Goal: Task Accomplishment & Management: Complete application form

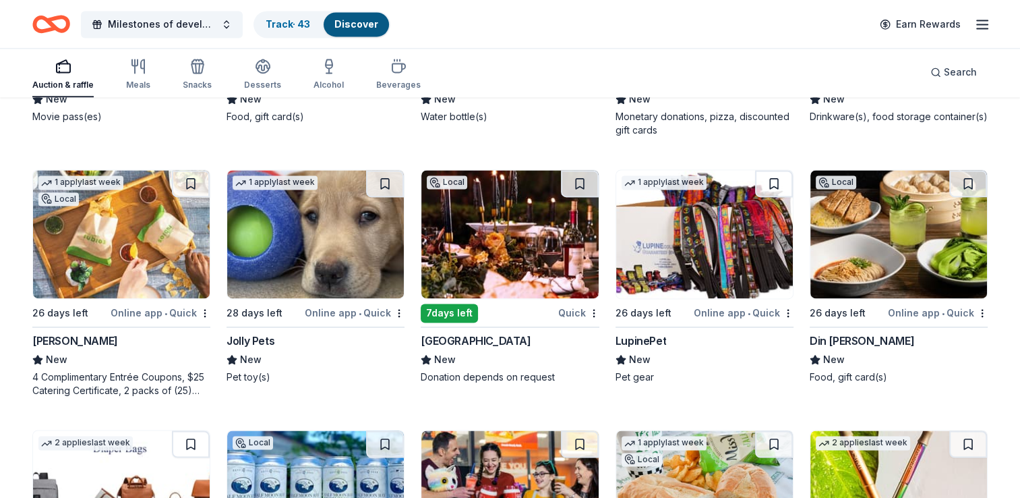
scroll to position [12206, 0]
click at [501, 220] on img at bounding box center [510, 234] width 177 height 128
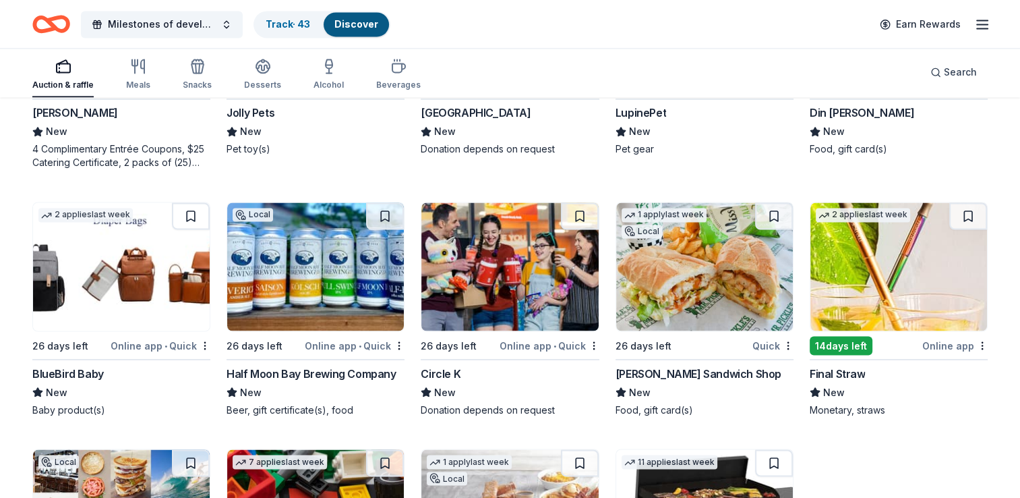
scroll to position [12476, 0]
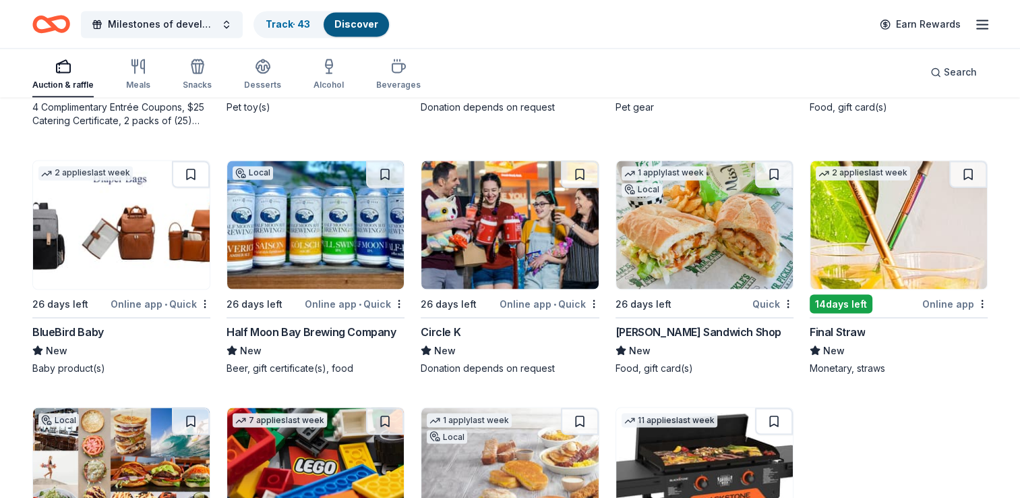
click at [684, 250] on img at bounding box center [704, 225] width 177 height 128
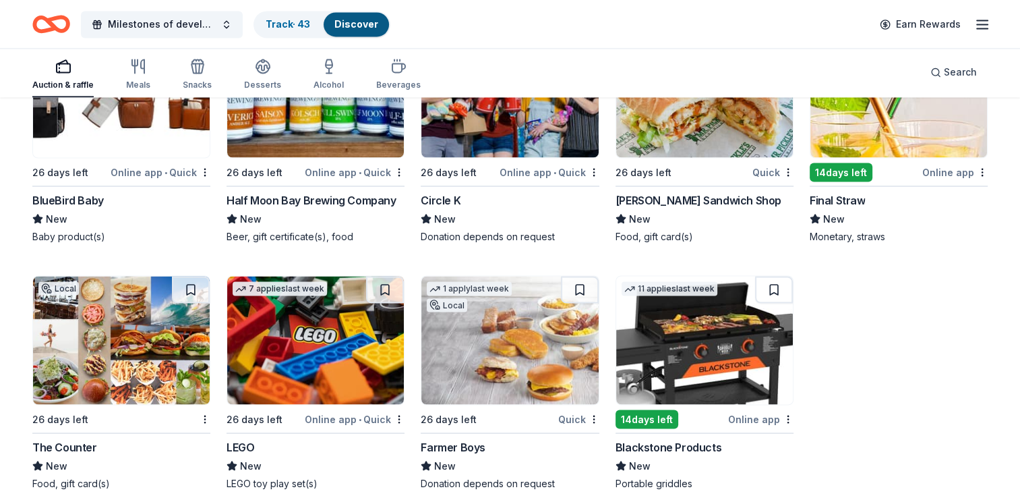
scroll to position [12611, 0]
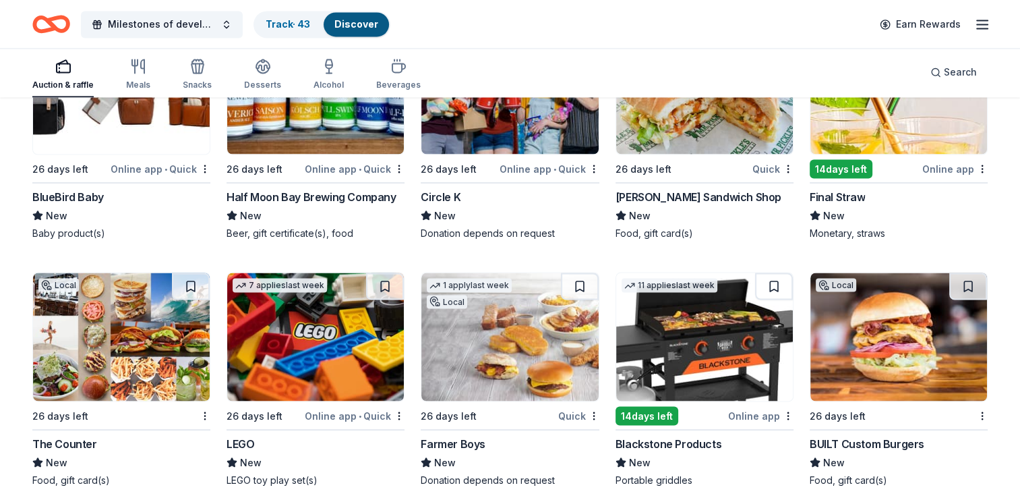
click at [684, 357] on img at bounding box center [704, 336] width 177 height 128
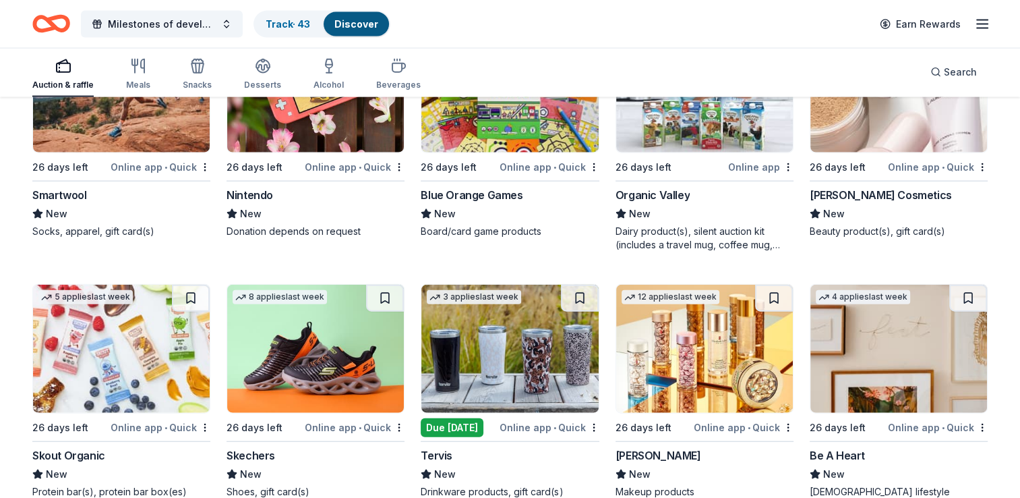
scroll to position [13083, 0]
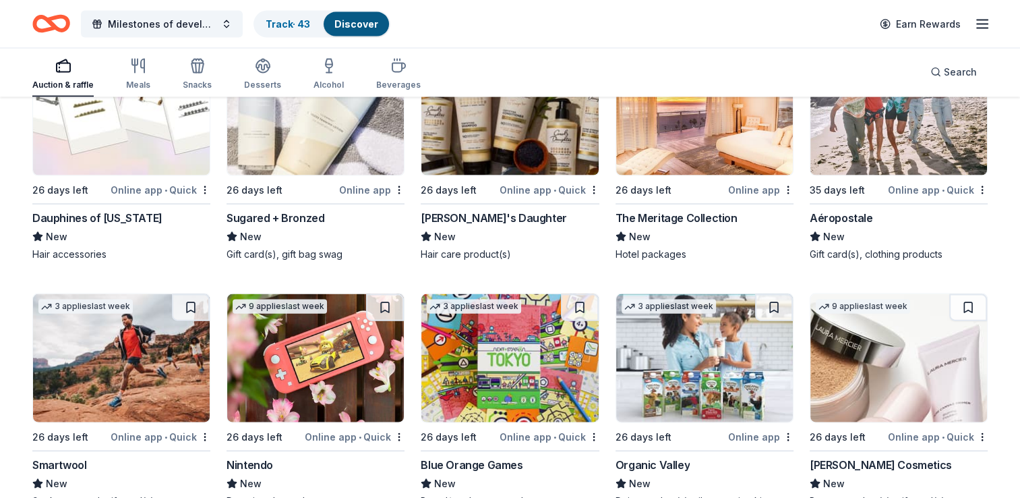
click at [288, 331] on img at bounding box center [315, 358] width 177 height 128
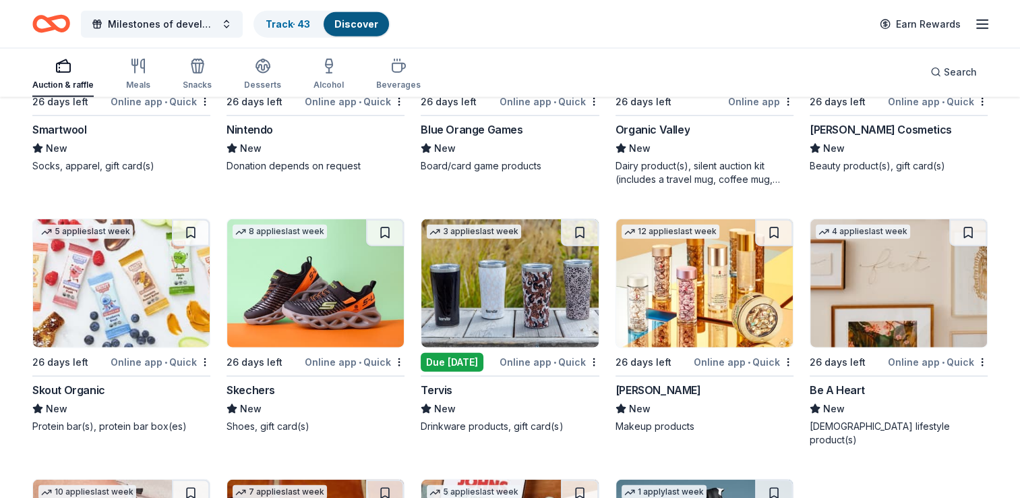
scroll to position [13420, 0]
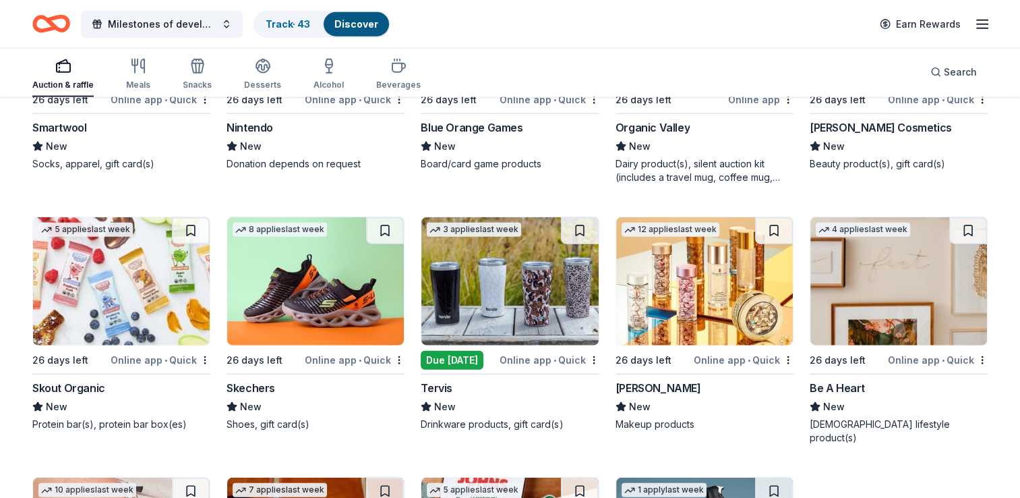
click at [904, 273] on img at bounding box center [899, 281] width 177 height 128
click at [330, 274] on img at bounding box center [315, 281] width 177 height 128
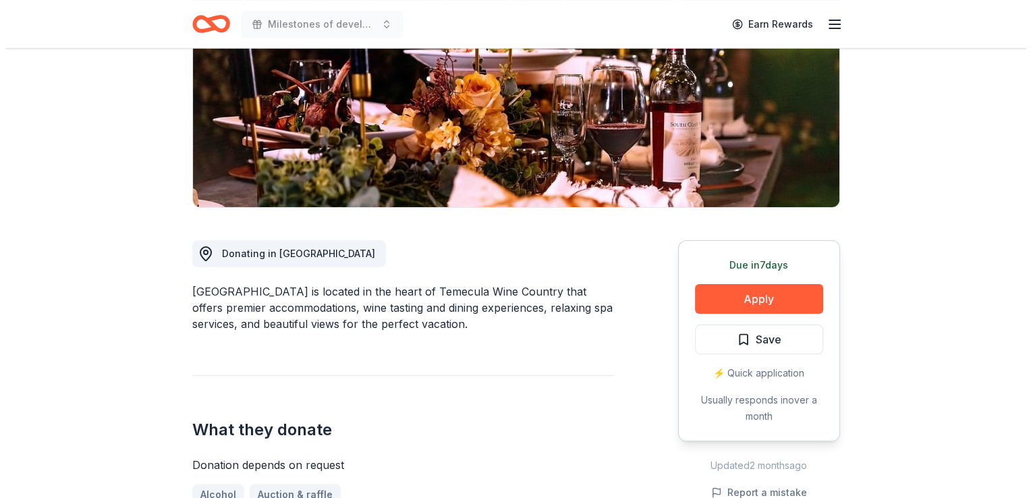
scroll to position [202, 0]
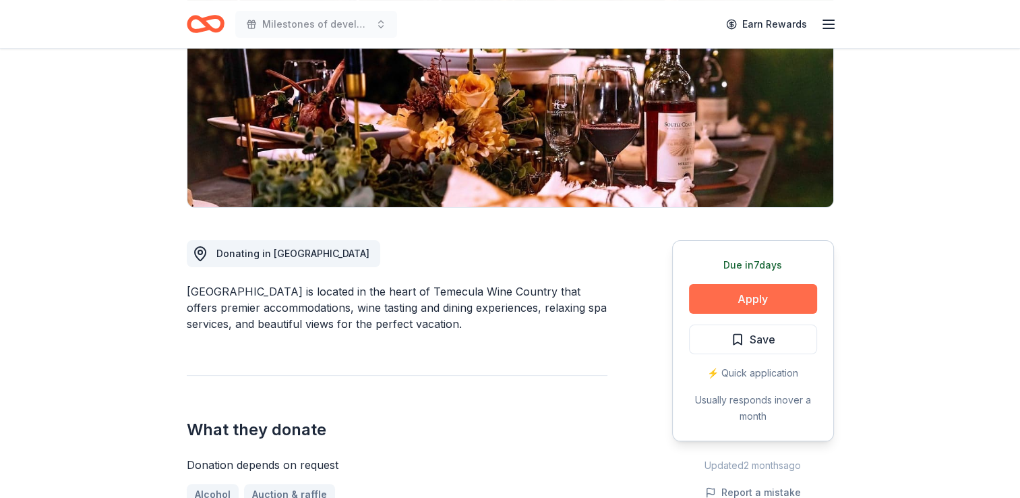
click at [761, 310] on button "Apply" at bounding box center [753, 299] width 128 height 30
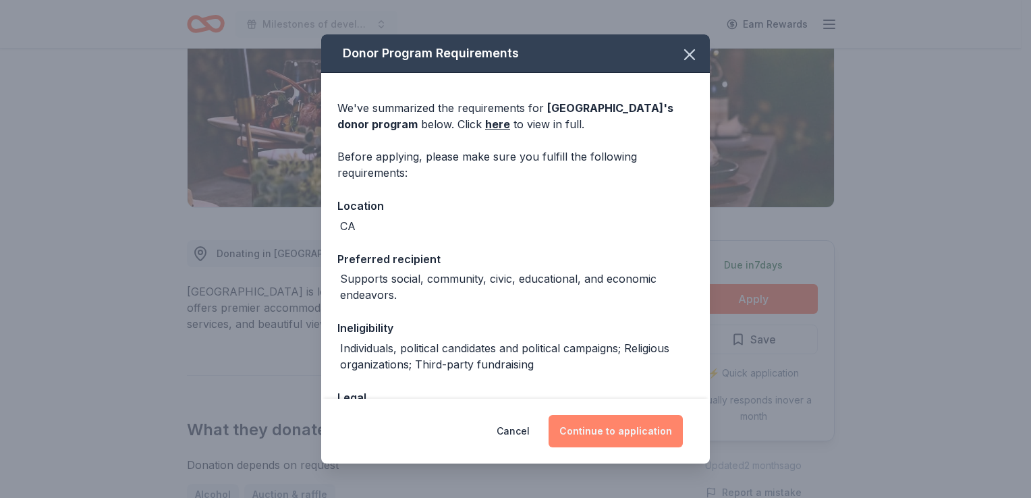
click at [596, 422] on button "Continue to application" at bounding box center [615, 431] width 134 height 32
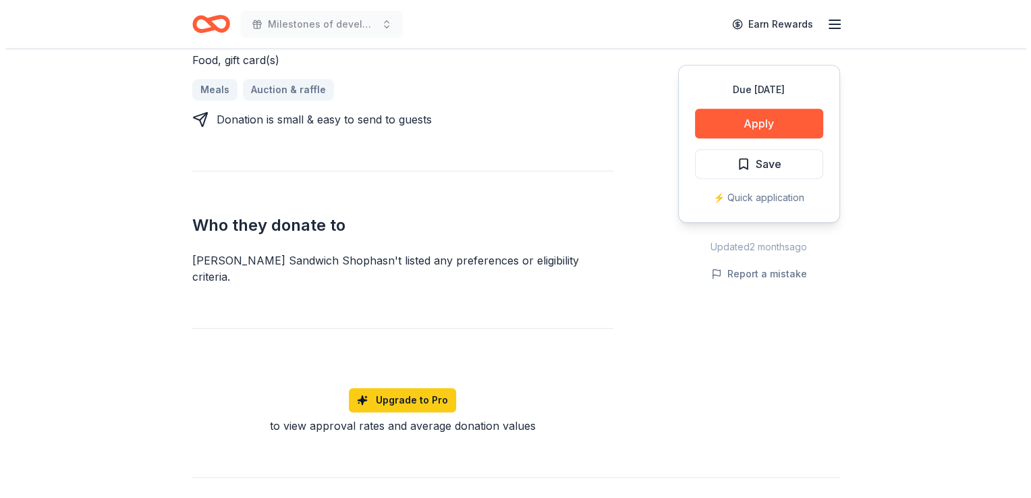
scroll to position [607, 0]
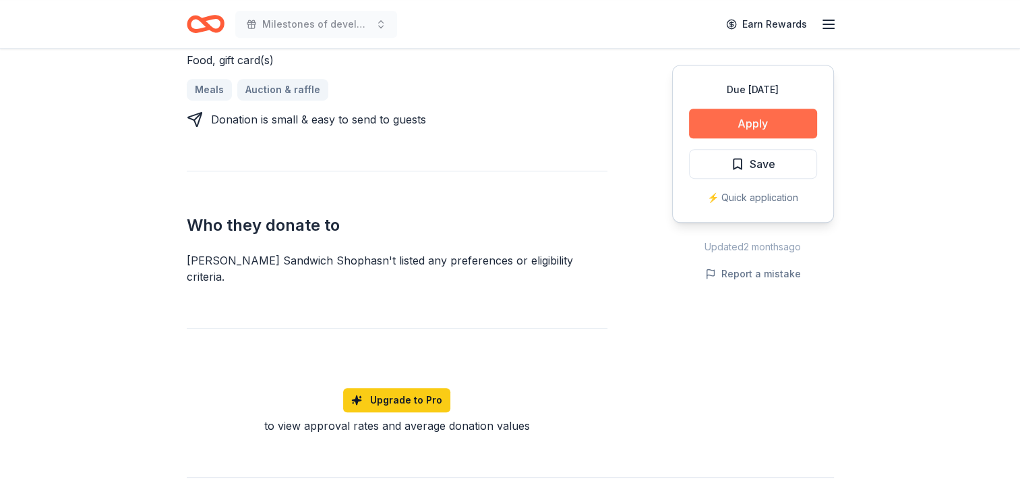
click at [777, 125] on button "Apply" at bounding box center [753, 124] width 128 height 30
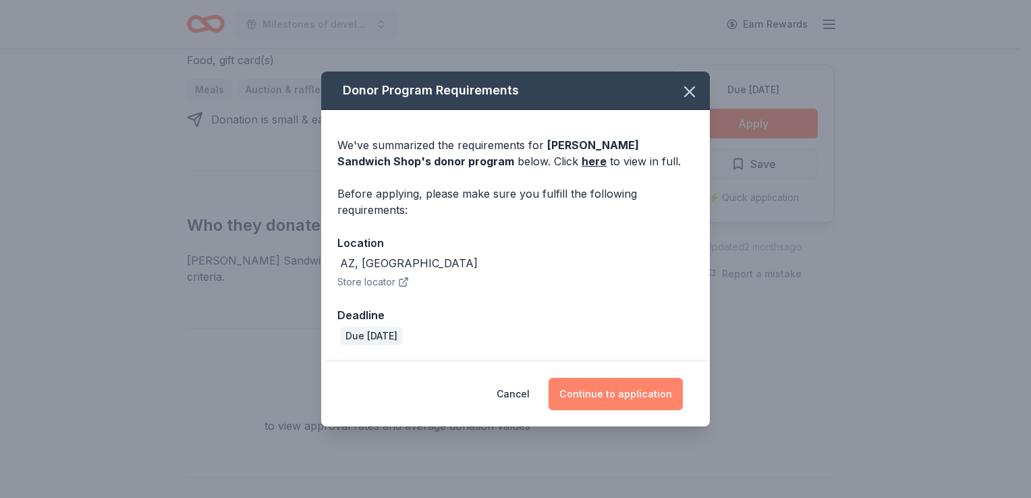
click at [639, 392] on button "Continue to application" at bounding box center [615, 394] width 134 height 32
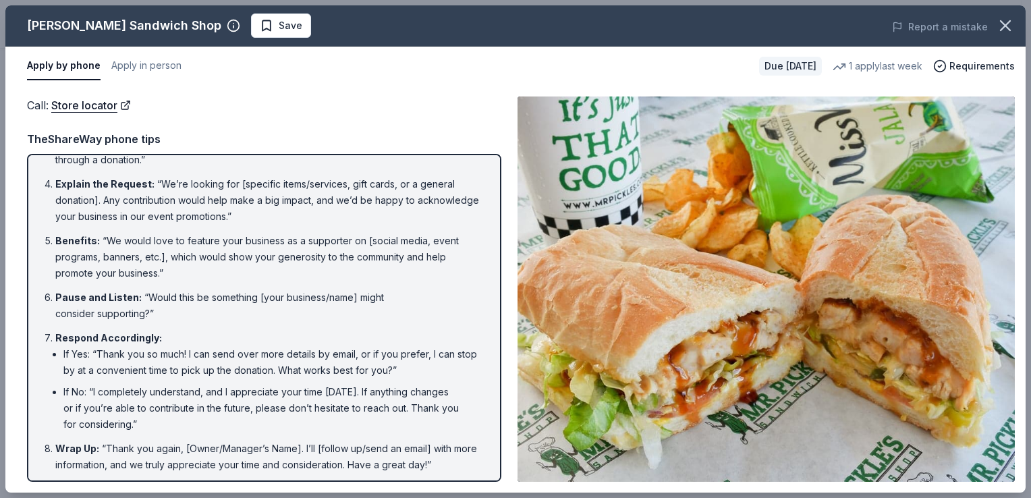
scroll to position [146, 0]
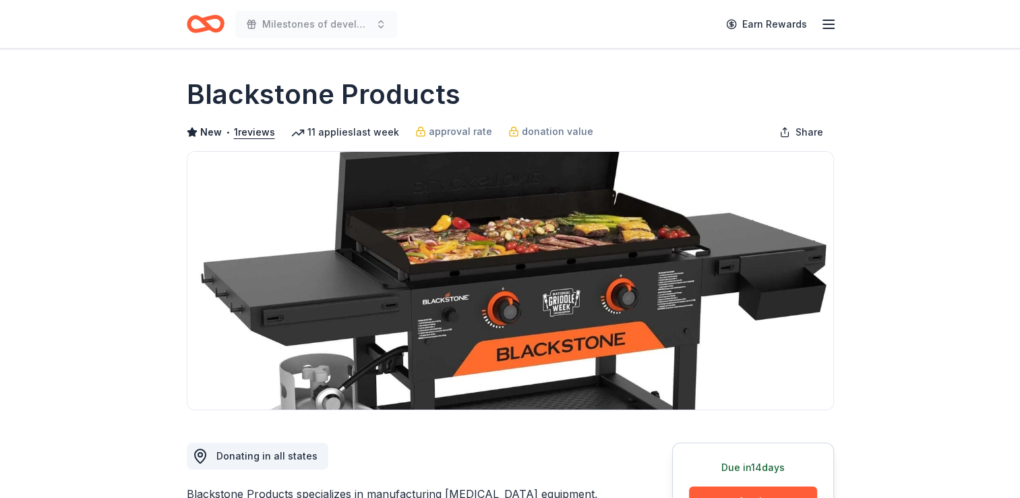
scroll to position [337, 0]
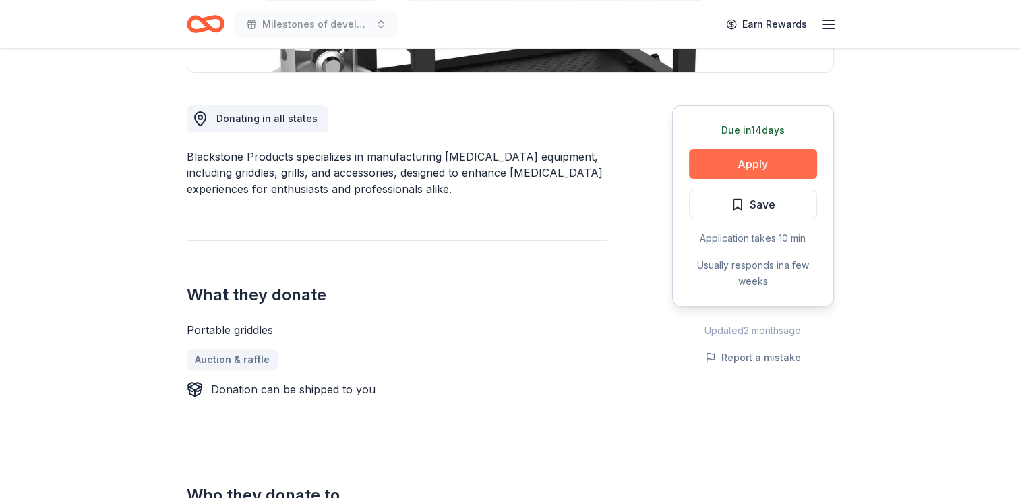
click at [747, 163] on button "Apply" at bounding box center [753, 164] width 128 height 30
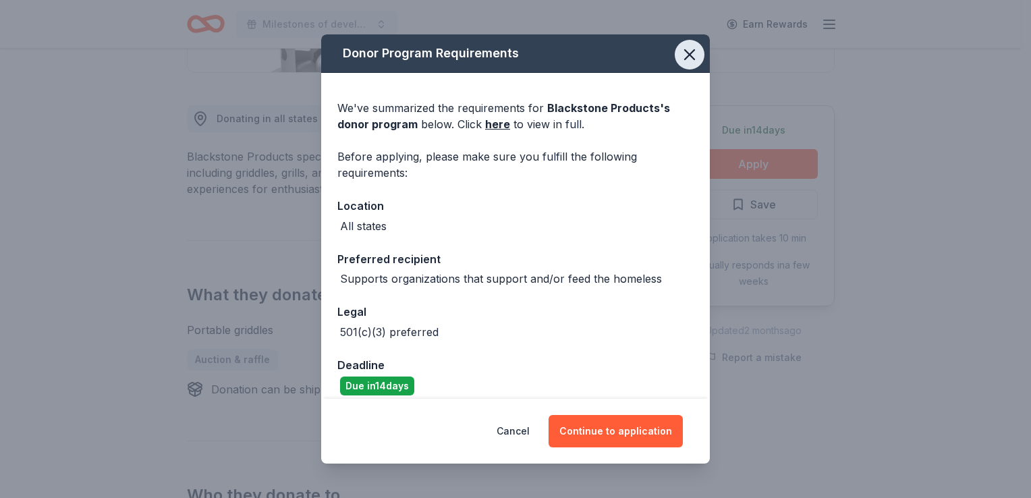
click at [680, 46] on icon "button" at bounding box center [689, 54] width 19 height 19
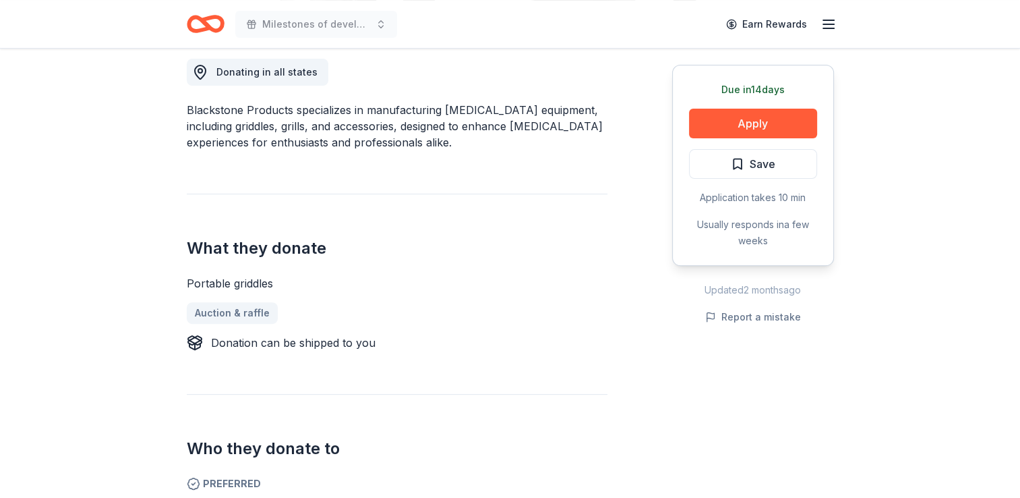
scroll to position [405, 0]
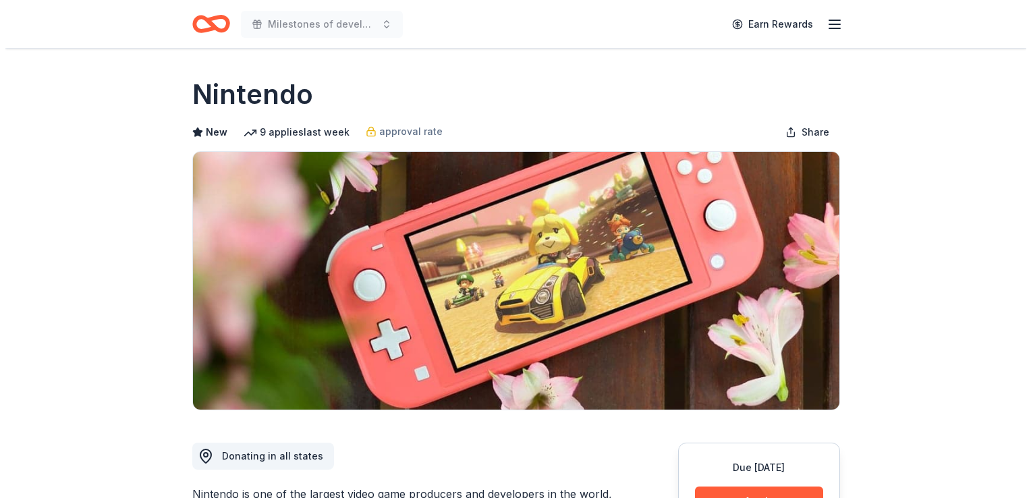
scroll to position [540, 0]
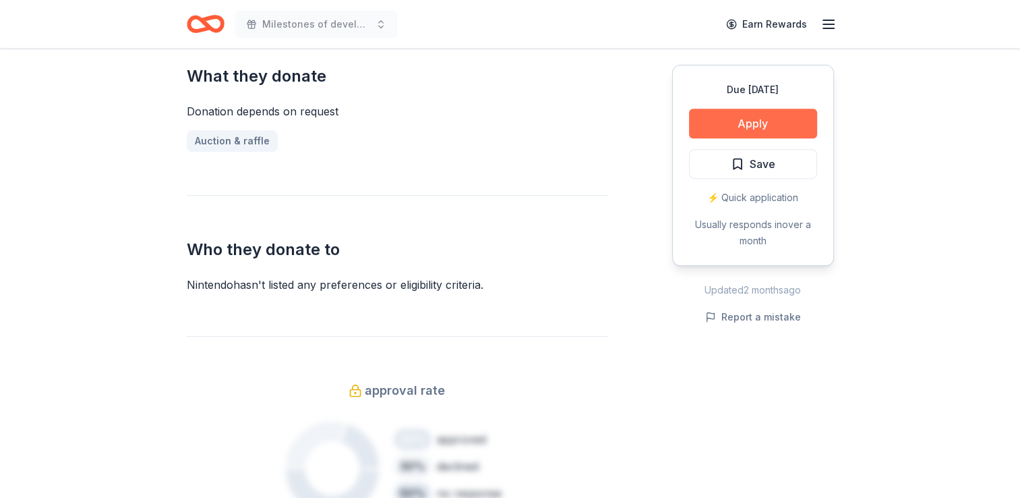
click at [723, 121] on button "Apply" at bounding box center [753, 124] width 128 height 30
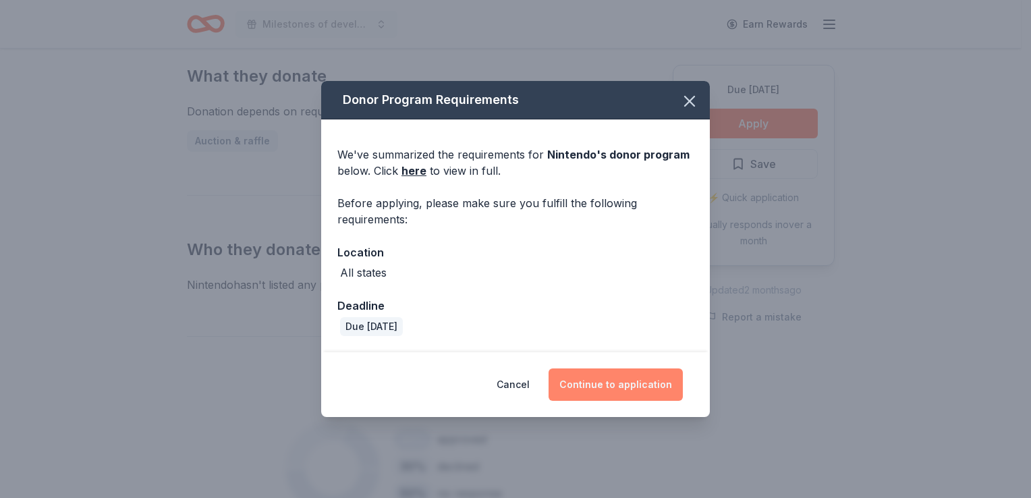
click at [658, 382] on button "Continue to application" at bounding box center [615, 384] width 134 height 32
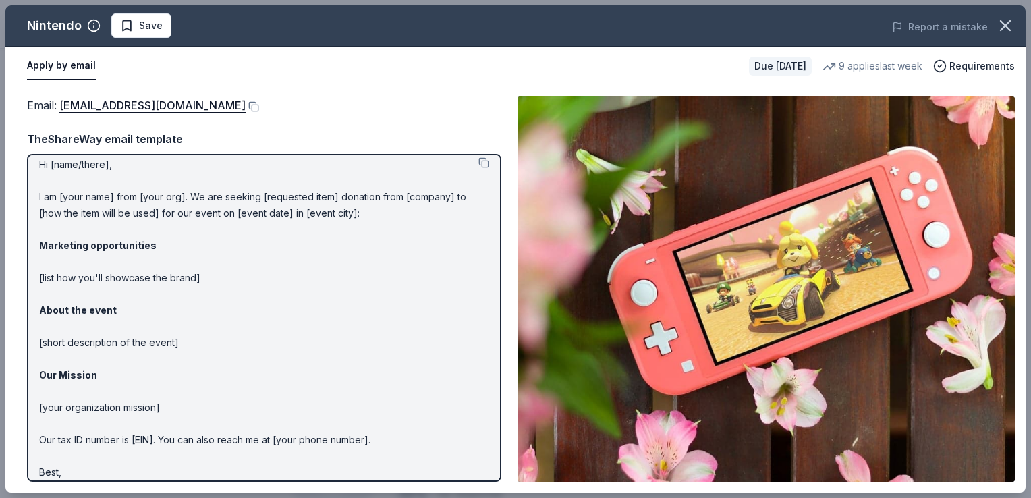
scroll to position [0, 0]
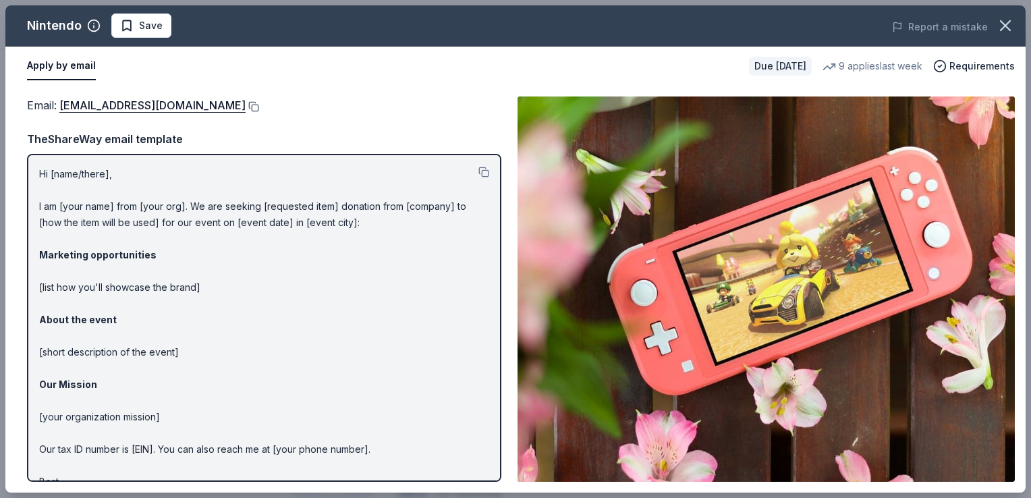
click at [259, 105] on button at bounding box center [251, 106] width 13 height 11
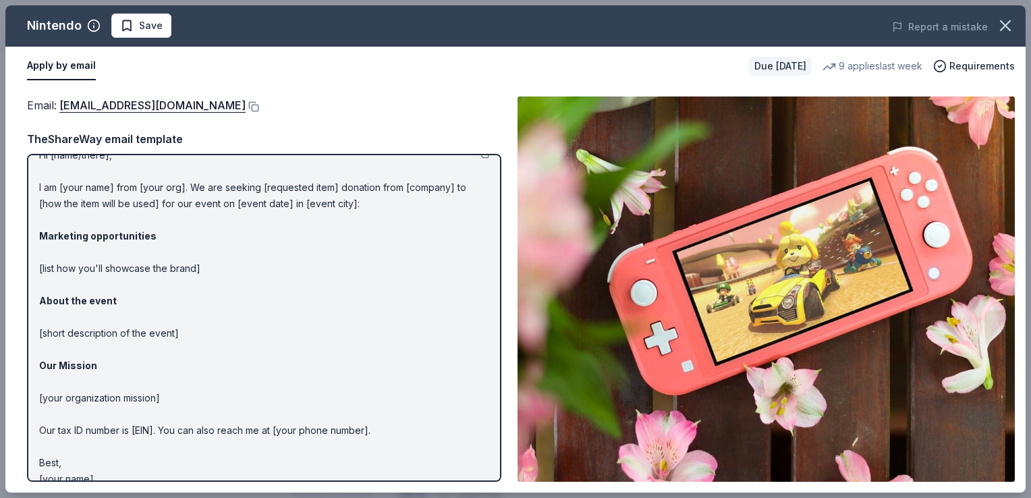
scroll to position [35, 0]
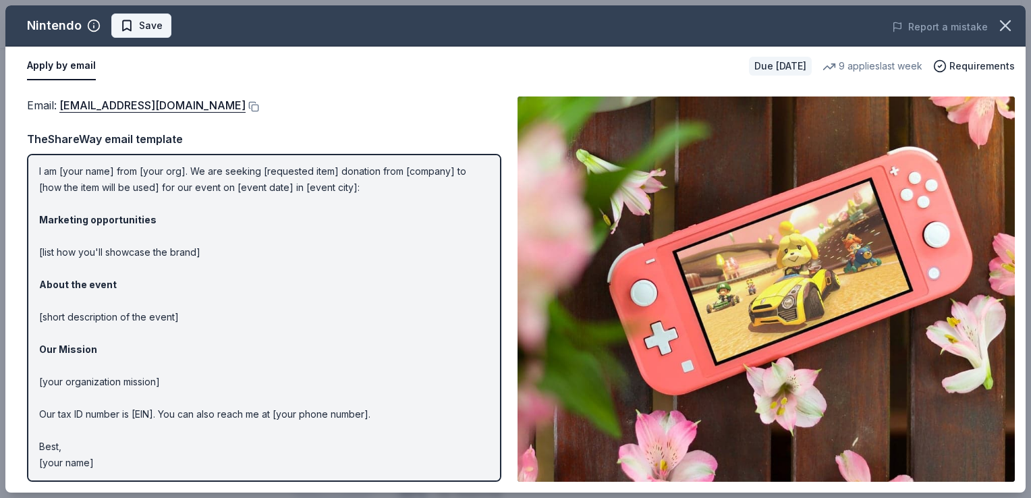
click at [146, 20] on span "Save" at bounding box center [151, 26] width 24 height 16
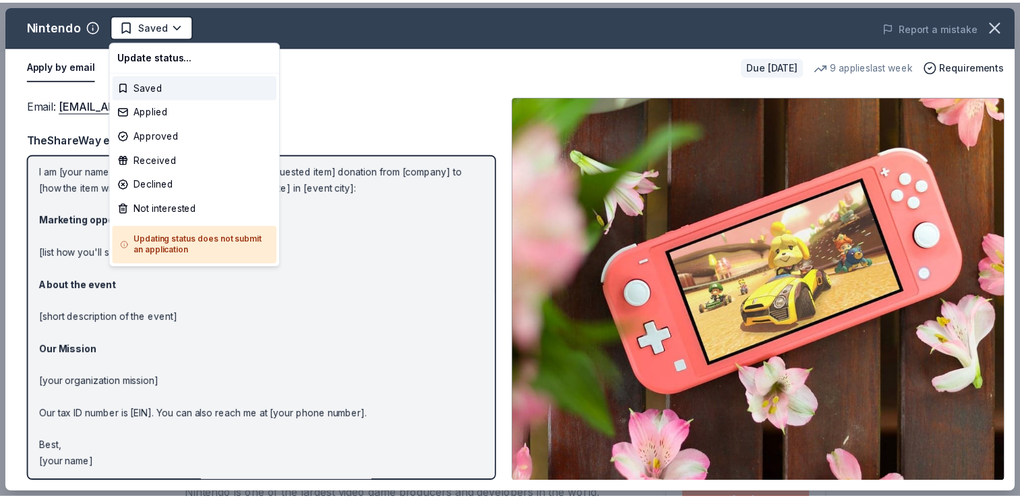
scroll to position [0, 0]
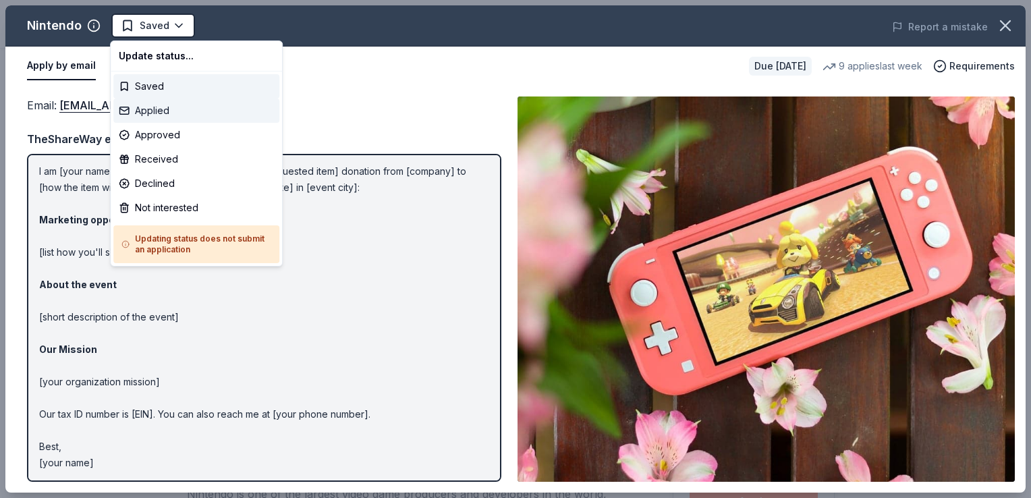
click at [154, 111] on div "Applied" at bounding box center [196, 110] width 166 height 24
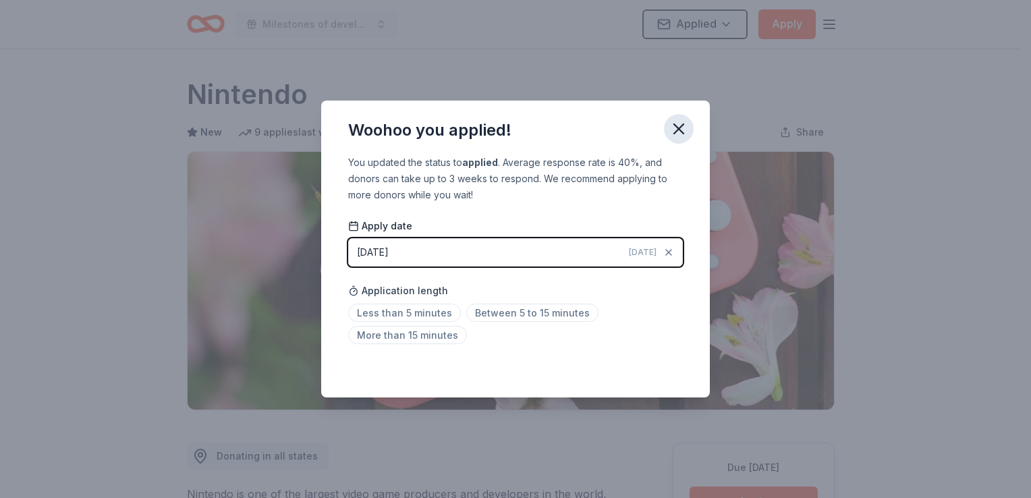
click at [683, 122] on icon "button" at bounding box center [678, 128] width 19 height 19
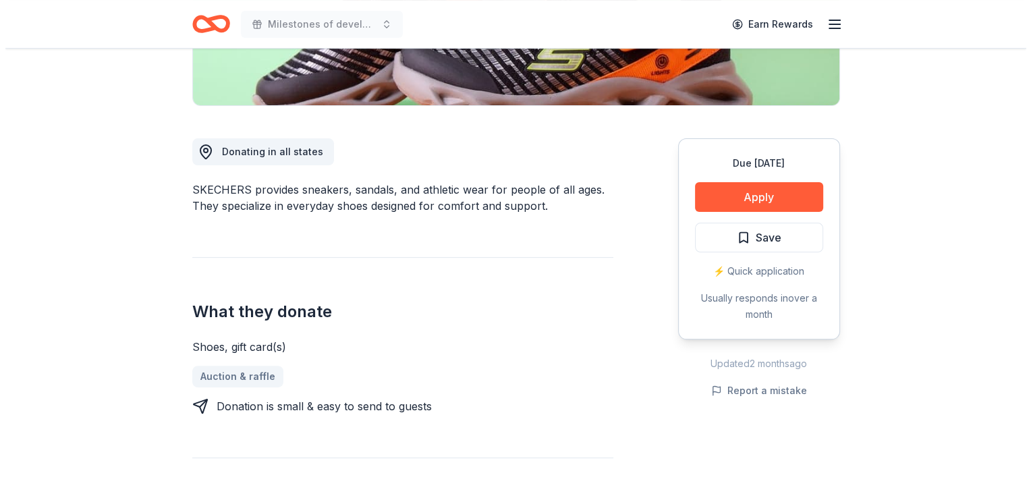
scroll to position [270, 0]
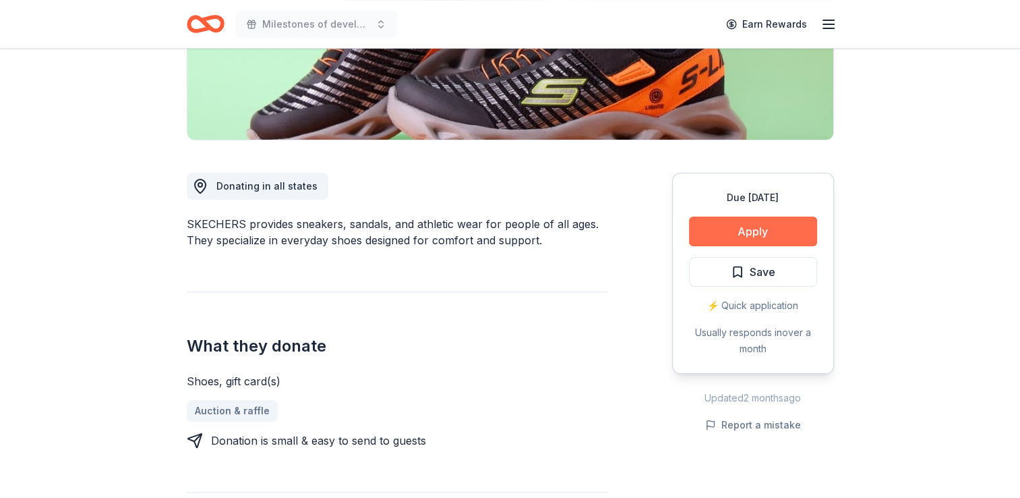
click at [792, 225] on button "Apply" at bounding box center [753, 231] width 128 height 30
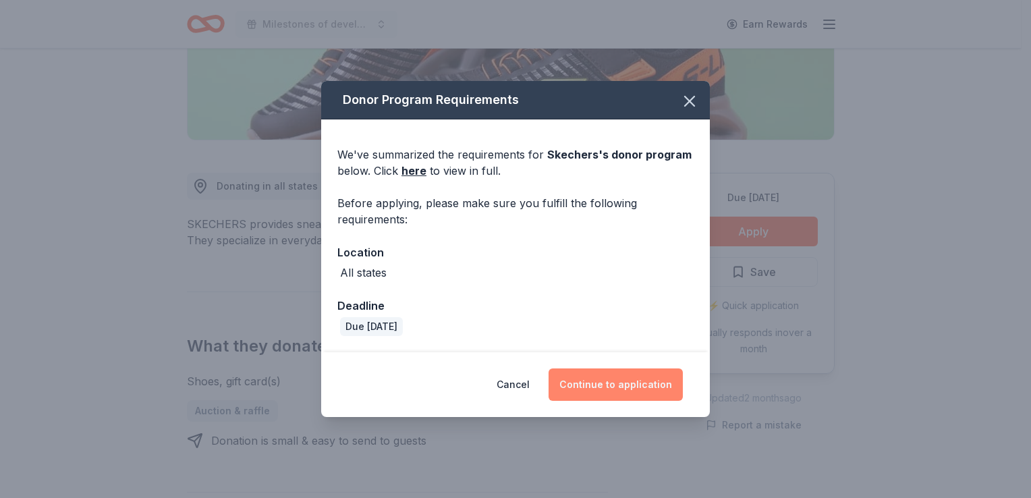
click at [610, 371] on button "Continue to application" at bounding box center [615, 384] width 134 height 32
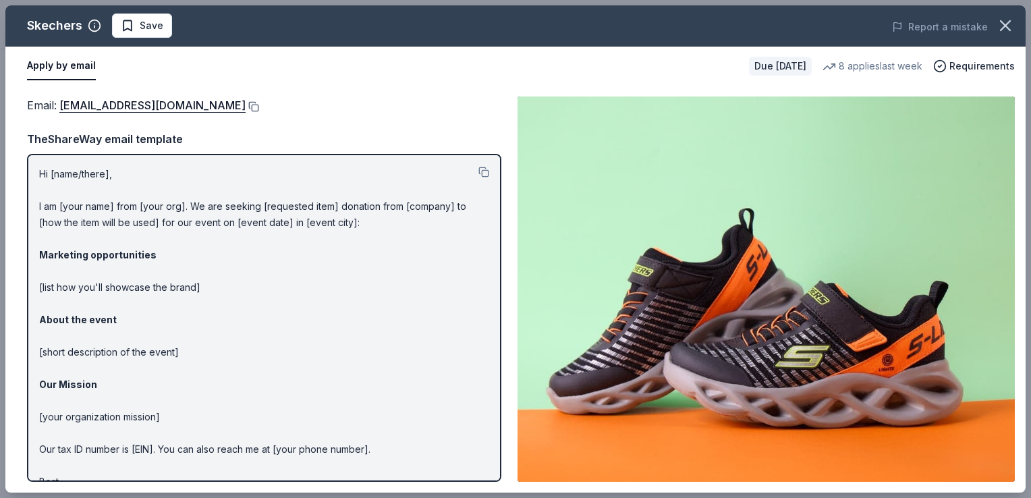
click at [245, 105] on button at bounding box center [251, 106] width 13 height 11
click at [128, 32] on span "Save" at bounding box center [142, 26] width 42 height 16
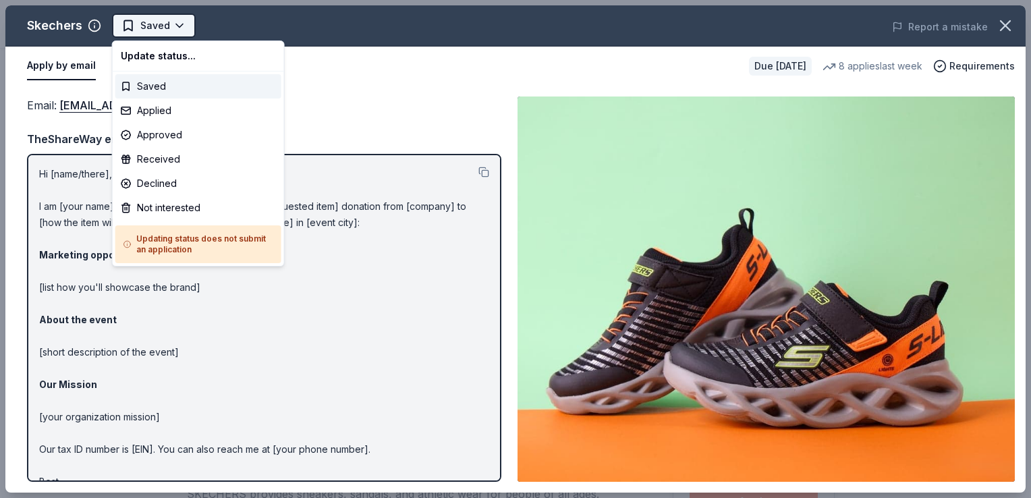
scroll to position [0, 0]
click at [167, 112] on div "Applied" at bounding box center [198, 110] width 166 height 24
